Goal: Task Accomplishment & Management: Manage account settings

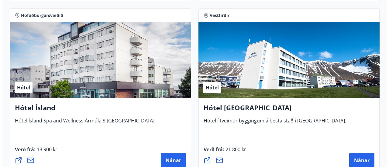
scroll to position [1140, 0]
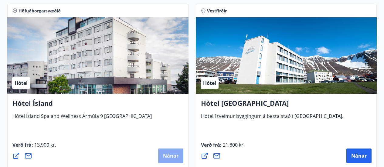
click at [163, 151] on button "Nánar" at bounding box center [170, 156] width 25 height 15
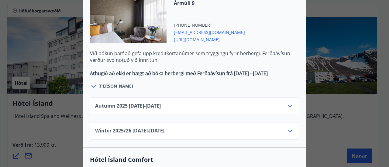
scroll to position [376, 0]
click at [288, 127] on icon at bounding box center [290, 130] width 7 height 7
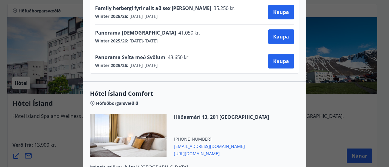
scroll to position [643, 0]
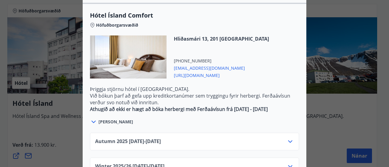
click at [281, 163] on div "Winter 2025/26 02.01.26 - 30.04.26" at bounding box center [194, 169] width 199 height 12
click at [287, 163] on icon at bounding box center [290, 166] width 7 height 7
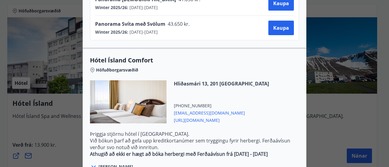
scroll to position [596, 0]
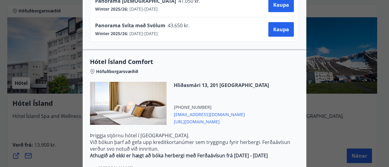
click at [209, 118] on span "http://www.hotelisland.is/" at bounding box center [221, 121] width 95 height 7
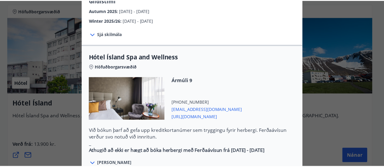
scroll to position [0, 0]
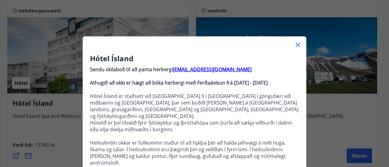
click at [328, 101] on div "Hótel Ísland Sendu skilaboð til að panta herbergi reception@hotelisland.is Athu…" at bounding box center [194, 83] width 389 height 167
click at [296, 46] on icon at bounding box center [298, 45] width 4 height 4
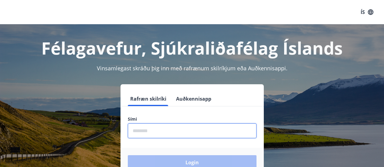
click at [168, 136] on input "phone" at bounding box center [192, 131] width 129 height 15
type input "********"
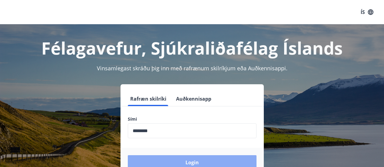
click at [199, 160] on button "Login" at bounding box center [192, 163] width 129 height 15
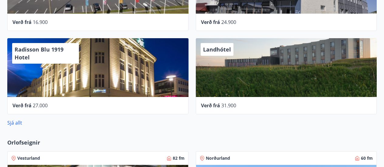
scroll to position [259, 0]
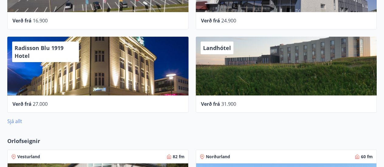
click at [18, 122] on link "Sjá allt" at bounding box center [14, 121] width 15 height 7
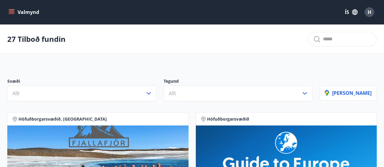
click at [14, 10] on icon "menu" at bounding box center [12, 9] width 7 height 1
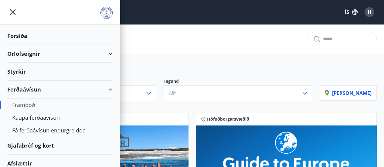
click at [30, 53] on div "Orlofseignir" at bounding box center [59, 54] width 105 height 18
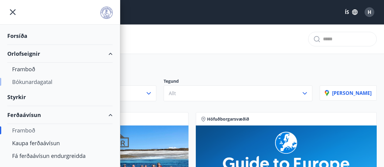
click at [29, 81] on div "Bókunardagatal" at bounding box center [60, 82] width 96 height 13
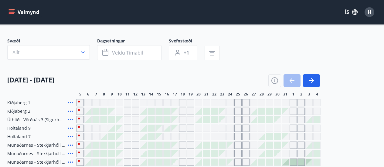
scroll to position [6, 0]
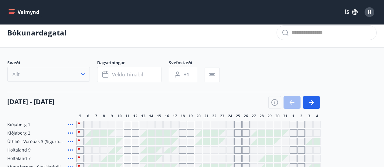
click at [83, 74] on icon "button" at bounding box center [83, 74] width 6 height 6
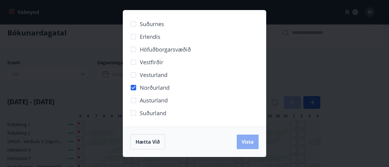
click at [248, 138] on button "Vista" at bounding box center [248, 142] width 22 height 15
click at [247, 144] on span "Vista" at bounding box center [248, 142] width 12 height 7
click at [333, 84] on div "Suðurnes Erlendis Höfuðborgarsvæðið Vestfirðir Vesturland Norðurland Austurland…" at bounding box center [194, 83] width 389 height 167
click at [348, 54] on div "Suðurnes Erlendis Höfuðborgarsvæðið Vestfirðir Vesturland Norðurland Austurland…" at bounding box center [194, 83] width 389 height 167
click at [251, 141] on div "Suðurnes Erlendis Höfuðborgarsvæðið Vestfirðir Vesturland Norðurland Austurland…" at bounding box center [194, 83] width 389 height 167
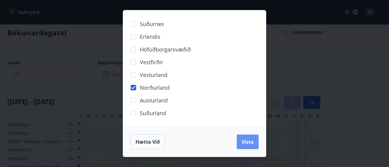
click at [251, 141] on span "Vista" at bounding box center [248, 142] width 12 height 7
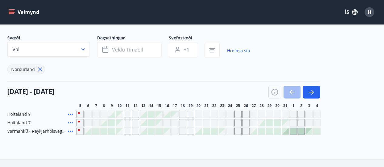
scroll to position [32, 0]
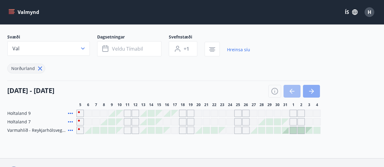
click at [311, 90] on icon "button" at bounding box center [311, 91] width 7 height 7
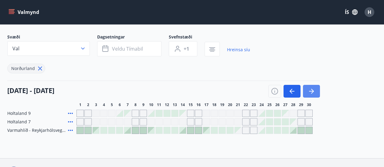
click at [313, 91] on icon "button" at bounding box center [312, 91] width 3 height 5
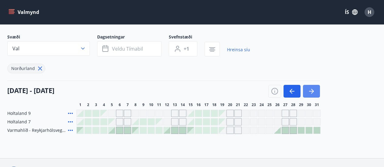
click at [313, 91] on icon "button" at bounding box center [311, 91] width 5 height 1
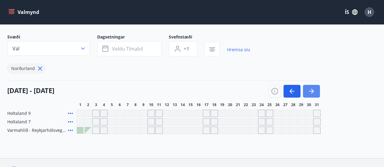
click at [311, 94] on icon "button" at bounding box center [311, 91] width 7 height 7
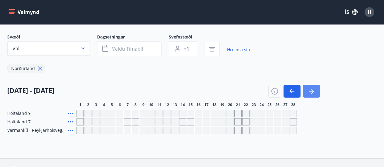
click at [311, 94] on icon "button" at bounding box center [311, 91] width 7 height 7
click at [168, 113] on div "Gráir dagar eru ekki bókanlegir" at bounding box center [166, 113] width 7 height 7
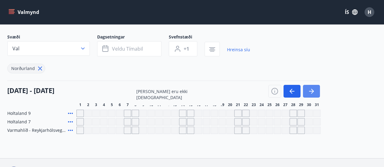
click at [311, 91] on icon "button" at bounding box center [311, 91] width 5 height 1
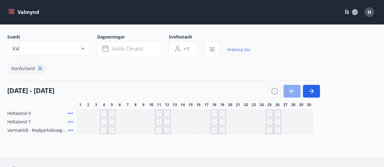
click at [289, 91] on icon "button" at bounding box center [292, 91] width 7 height 7
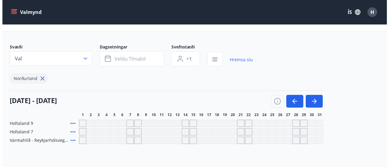
scroll to position [21, 0]
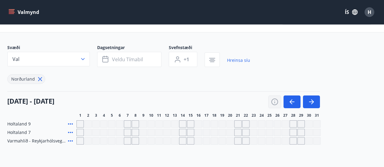
click at [273, 100] on icon "button" at bounding box center [274, 101] width 7 height 7
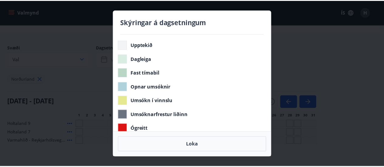
scroll to position [0, 0]
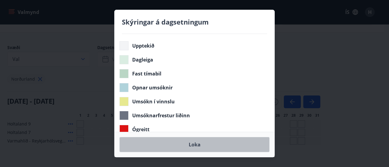
click at [195, 144] on button "Loka" at bounding box center [194, 144] width 150 height 15
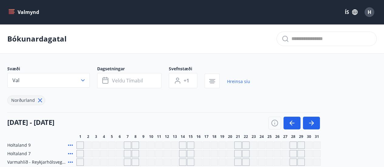
click at [9, 12] on icon "menu" at bounding box center [12, 12] width 6 height 6
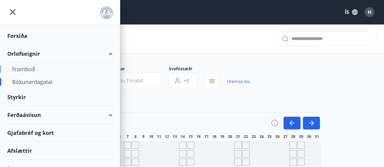
scroll to position [28, 0]
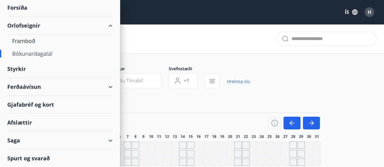
click at [22, 159] on div "Spurt og svarað" at bounding box center [59, 159] width 105 height 18
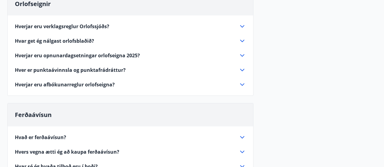
scroll to position [72, 0]
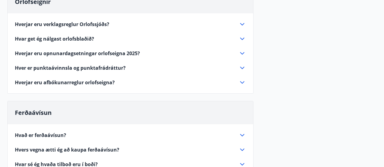
click at [242, 53] on icon at bounding box center [242, 53] width 7 height 7
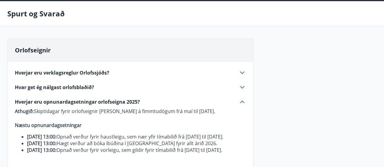
scroll to position [0, 0]
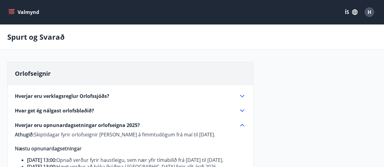
click at [9, 11] on icon "menu" at bounding box center [11, 11] width 5 height 1
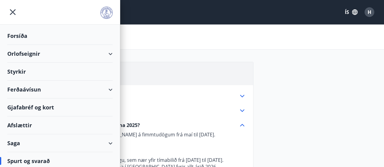
click at [20, 109] on div "Gjafabréf og kort" at bounding box center [59, 108] width 105 height 18
